Goal: Entertainment & Leisure: Consume media (video, audio)

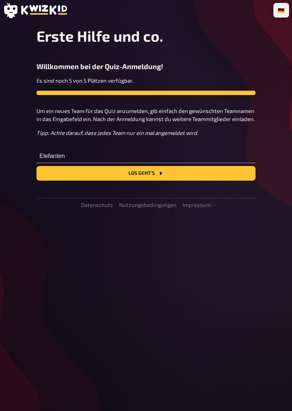
type input "Elefanten"
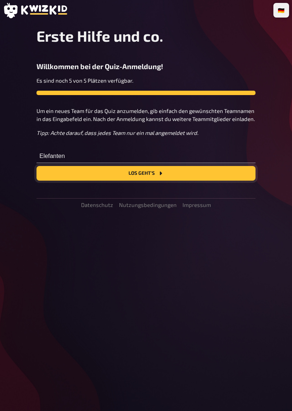
click at [228, 176] on button "Los geht's" at bounding box center [146, 173] width 219 height 15
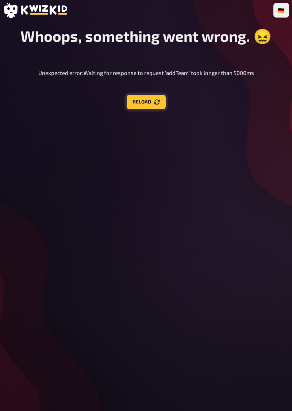
click at [157, 102] on icon "Reload" at bounding box center [157, 102] width 6 height 6
click at [142, 96] on button "Reload" at bounding box center [146, 102] width 39 height 15
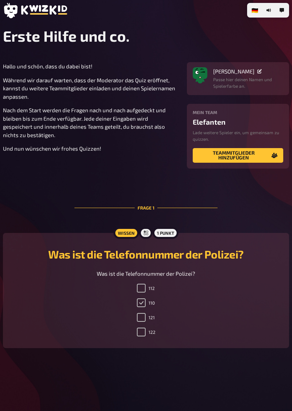
click at [139, 305] on input "110" at bounding box center [141, 302] width 9 height 9
checkbox input "true"
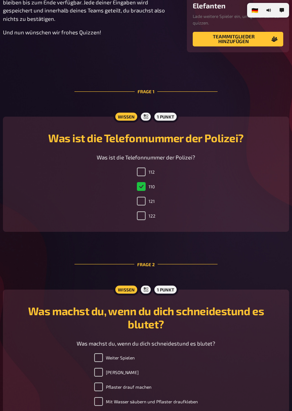
scroll to position [140, 0]
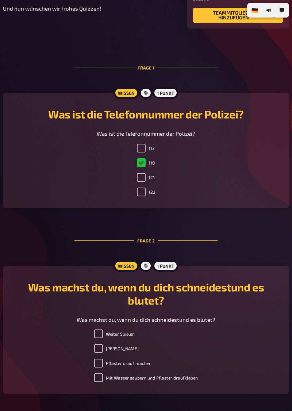
click at [129, 374] on label "Mit Wasser säubern und Pflaster draufkleben" at bounding box center [146, 377] width 104 height 9
click at [103, 374] on input "Mit Wasser säubern und Pflaster draufkleben" at bounding box center [98, 377] width 9 height 9
checkbox input "true"
click at [129, 367] on label "Pflaster drauf machen" at bounding box center [122, 362] width 57 height 9
click at [103, 367] on input "Pflaster drauf machen" at bounding box center [98, 362] width 9 height 9
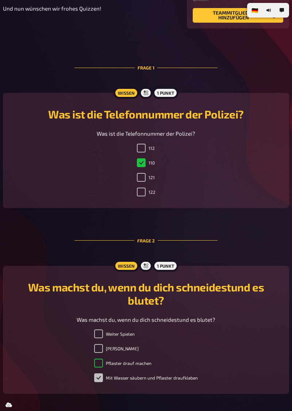
checkbox input "true"
click at [107, 382] on label "Mit Wasser säubern und Pflaster draufkleben" at bounding box center [146, 377] width 104 height 9
click at [103, 382] on input "Mit Wasser säubern und Pflaster draufkleben" at bounding box center [98, 377] width 9 height 9
checkbox input "true"
checkbox input "false"
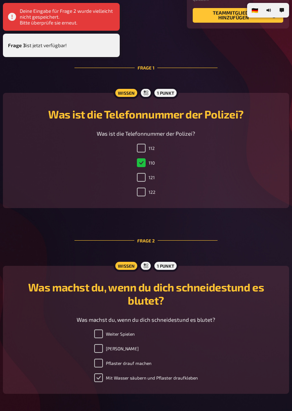
click at [99, 381] on input "Mit Wasser säubern und Pflaster draufkleben" at bounding box center [98, 377] width 9 height 9
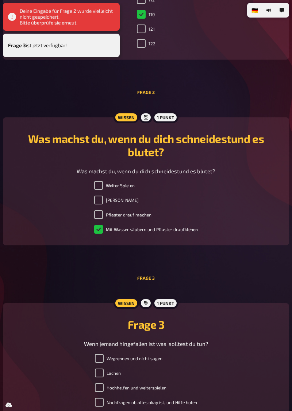
scroll to position [313, 0]
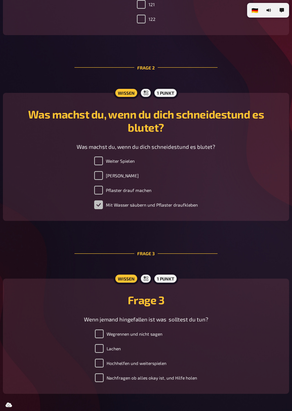
checkbox input "false"
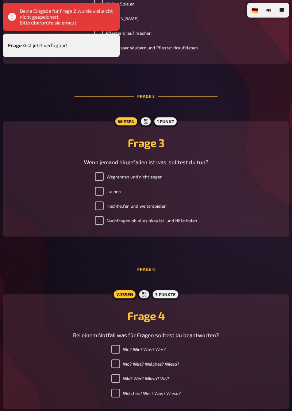
scroll to position [485, 0]
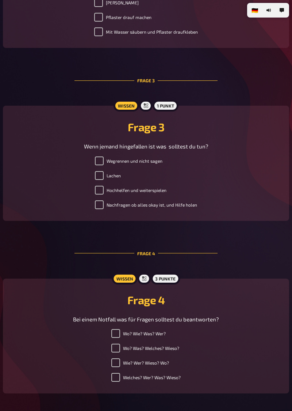
click at [131, 209] on label "Nachfragen ob alles okay ist, und Hilfe holen" at bounding box center [146, 204] width 102 height 9
click at [104, 209] on input "Nachfragen ob alles okay ist, und Hilfe holen" at bounding box center [99, 204] width 9 height 9
checkbox input "true"
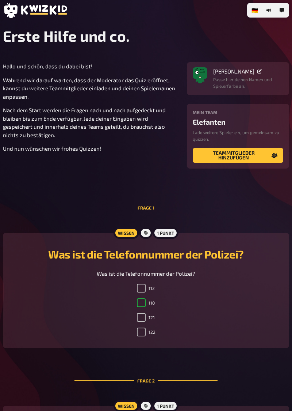
checkbox input "true"
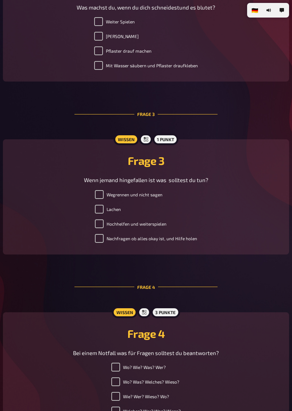
scroll to position [485, 0]
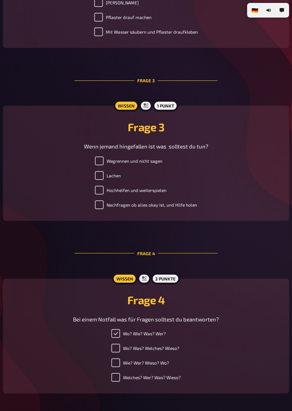
click at [113, 338] on input "Wo? Wie? Was? Wer?" at bounding box center [115, 333] width 9 height 9
checkbox input "true"
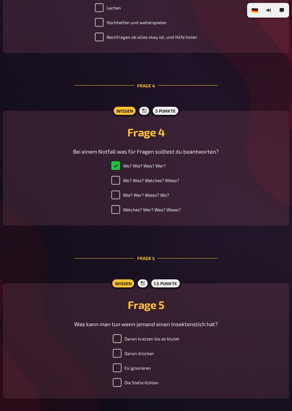
scroll to position [658, 0]
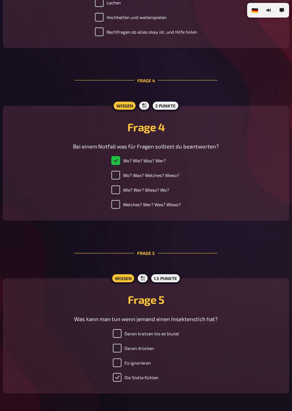
click at [117, 381] on input "Die Stelle Kühlen" at bounding box center [117, 377] width 9 height 9
checkbox input "true"
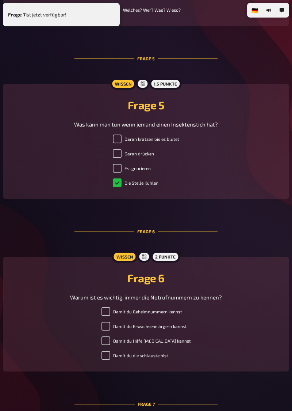
scroll to position [853, 0]
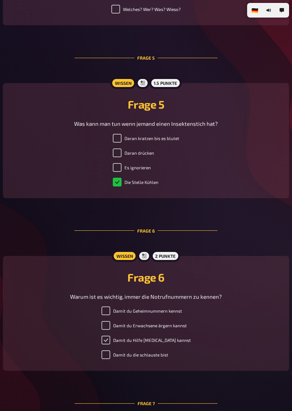
click at [110, 342] on input "Damit du Hilfe [MEDICAL_DATA] kannst" at bounding box center [106, 339] width 9 height 9
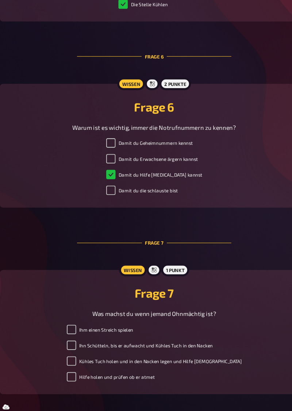
scroll to position [1004, 0]
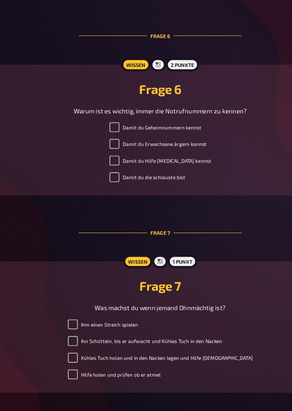
checkbox input "true"
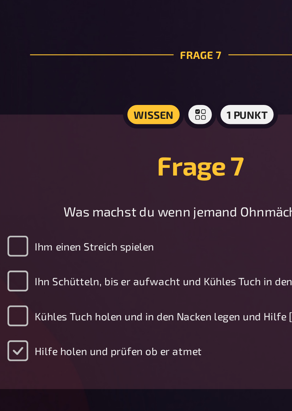
click at [74, 375] on input "Hilfe holen und prüfen ob er atmet" at bounding box center [69, 376] width 9 height 9
checkbox input "true"
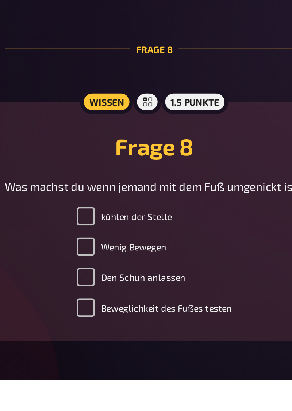
scroll to position [1177, 0]
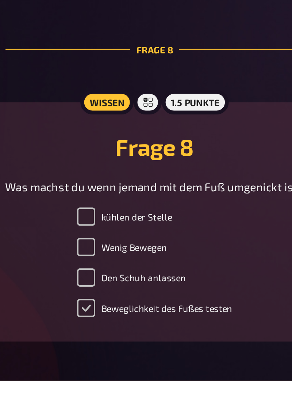
click at [115, 380] on input "Beweglichkeit des Fußes testen" at bounding box center [113, 375] width 9 height 9
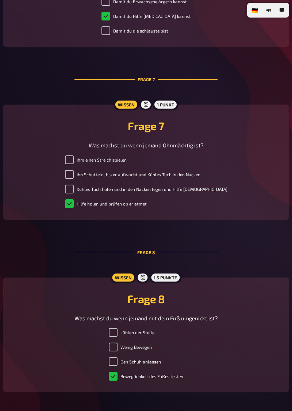
click at [110, 380] on label "Beweglichkeit des Fußes testen" at bounding box center [146, 375] width 75 height 9
click at [110, 380] on input "Beweglichkeit des Fußes testen" at bounding box center [113, 375] width 9 height 9
click at [113, 379] on label "Beweglichkeit des Fußes testen" at bounding box center [146, 375] width 75 height 9
click at [113, 379] on input "Beweglichkeit des Fußes testen" at bounding box center [113, 375] width 9 height 9
checkbox input "true"
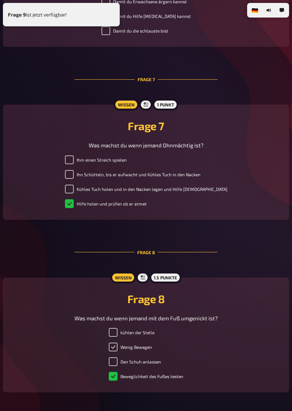
click at [115, 350] on input "Wenig Bewegen" at bounding box center [113, 346] width 9 height 9
checkbox input "true"
checkbox input "false"
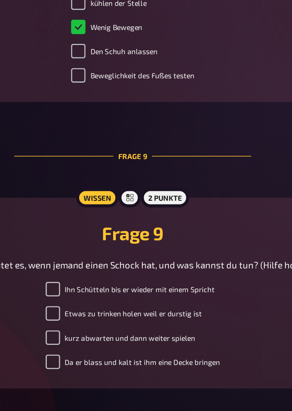
scroll to position [1349, 0]
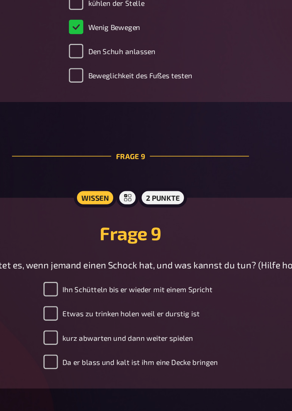
click at [200, 335] on div "Ihn Schütteln bis er wieder mit einem Spricht Etwas zu trinken holen weil er du…" at bounding box center [146, 356] width 269 height 56
click at [202, 335] on div "Ihn Schütteln bis er wieder mit einem Spricht Etwas zu trinken holen weil er du…" at bounding box center [146, 356] width 269 height 56
click at [96, 335] on input "Ihn Schütteln bis er wieder mit einem Spricht" at bounding box center [98, 332] width 9 height 9
checkbox input "true"
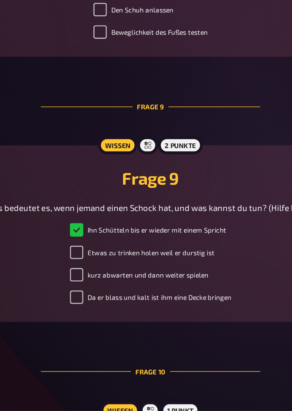
scroll to position [1422, 0]
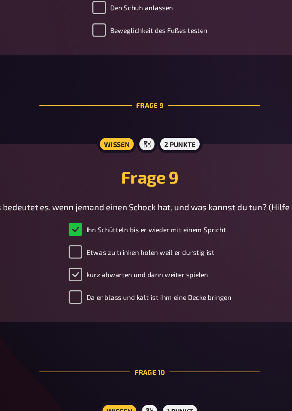
click at [99, 291] on input "kurz abwarten und dann weiter spielen" at bounding box center [98, 289] width 9 height 9
checkbox input "true"
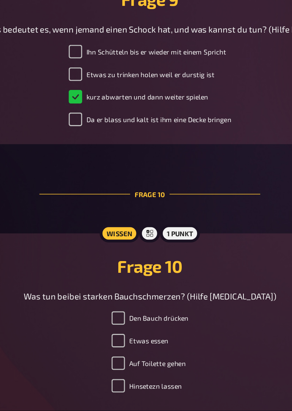
scroll to position [1544, 0]
click at [98, 142] on input "Ihn Schütteln bis er wieder mit einem Spricht" at bounding box center [98, 138] width 9 height 9
checkbox input "true"
checkbox input "false"
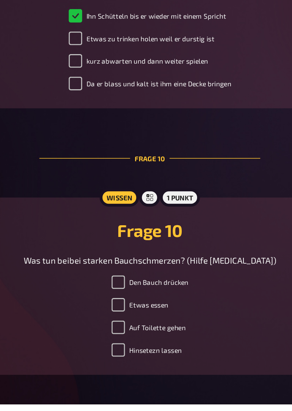
scroll to position [1522, 0]
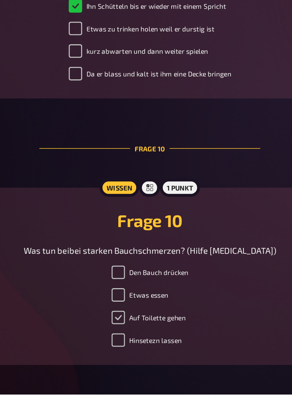
click at [126, 365] on input "Auf Toilette gehen" at bounding box center [125, 360] width 9 height 9
checkbox input "true"
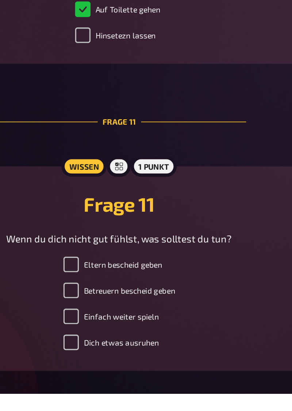
scroll to position [1695, 0]
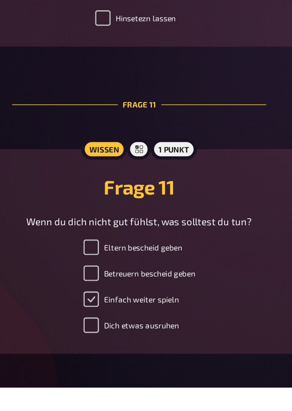
click at [120, 362] on input "Einfach weiter spieln" at bounding box center [119, 360] width 9 height 9
checkbox input "true"
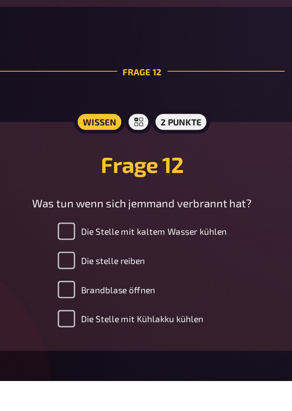
scroll to position [1868, 0]
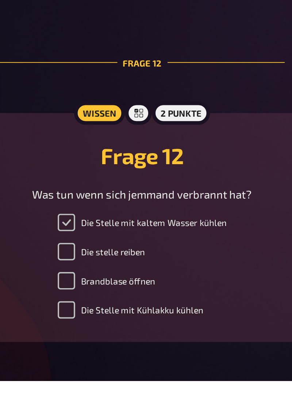
click at [108, 333] on input "Die Stelle mit kaltem Wasser kühlen" at bounding box center [108, 331] width 9 height 9
checkbox input "true"
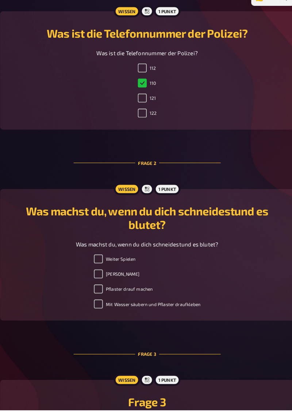
scroll to position [211, 0]
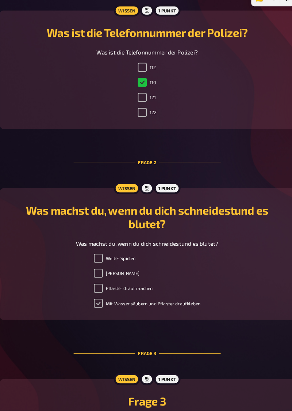
click at [100, 305] on input "Mit Wasser säubern und Pflaster draufkleben" at bounding box center [98, 306] width 9 height 9
checkbox input "true"
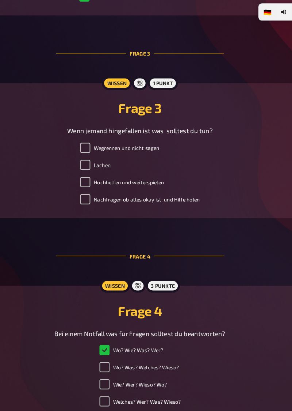
scroll to position [519, 0]
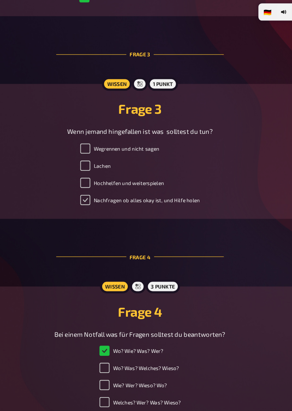
click at [99, 175] on input "Nachfragen ob alles okay ist, und Hilfe holen" at bounding box center [99, 170] width 9 height 9
checkbox input "true"
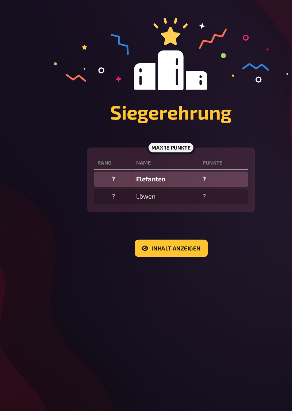
scroll to position [0, 0]
